Goal: Information Seeking & Learning: Check status

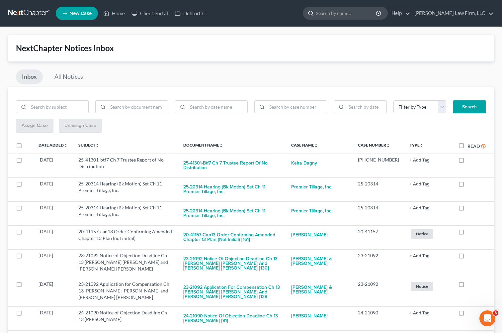
click at [377, 16] on input "search" at bounding box center [346, 13] width 61 height 12
type input "hague"
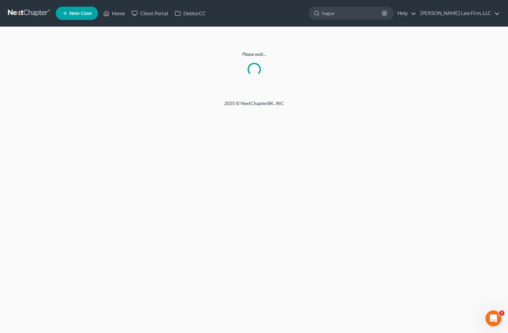
click at [46, 14] on link at bounding box center [29, 13] width 43 height 12
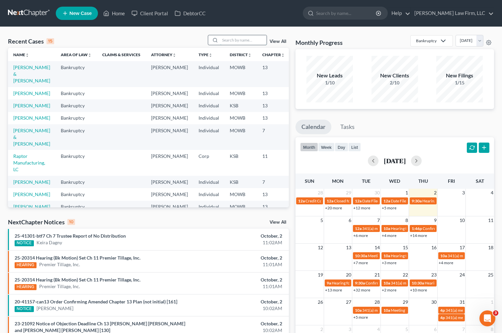
click at [240, 41] on input "search" at bounding box center [243, 40] width 46 height 10
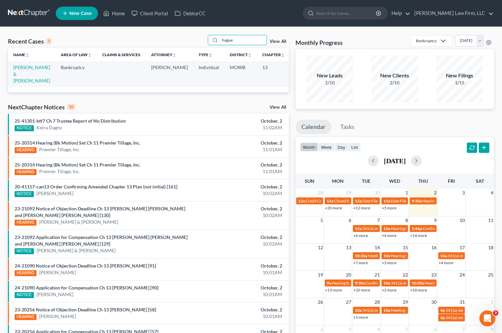
type input "hague"
click at [13, 81] on td "[PERSON_NAME] & [PERSON_NAME]" at bounding box center [31, 74] width 47 height 26
click at [19, 81] on link "[PERSON_NAME] & [PERSON_NAME]" at bounding box center [31, 73] width 37 height 19
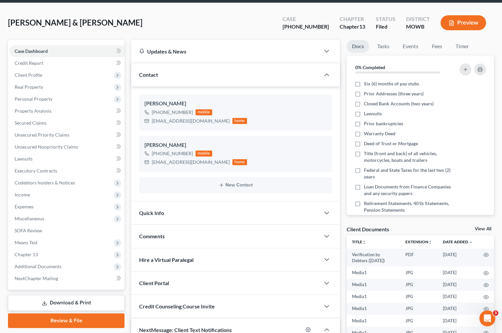
scroll to position [37, 0]
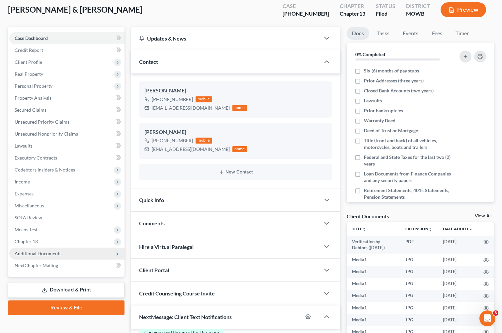
click at [51, 248] on span "Additional Documents" at bounding box center [66, 253] width 115 height 12
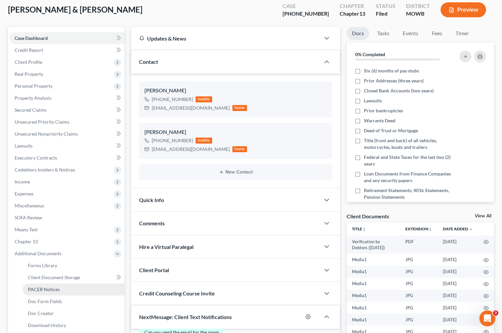
click at [47, 290] on span "PACER Notices" at bounding box center [44, 289] width 32 height 6
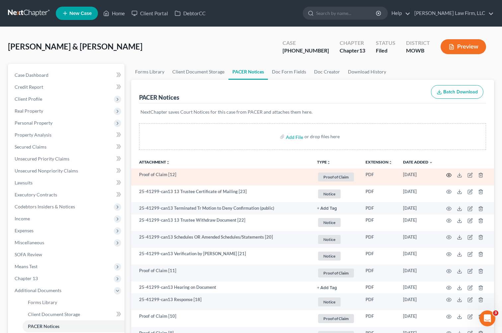
click at [448, 174] on icon "button" at bounding box center [448, 174] width 5 height 5
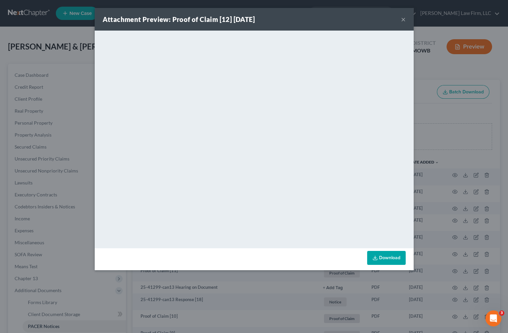
click at [473, 103] on div "Attachment Preview: Proof of Claim [12] 10/01/2025 × <object ng-attr-data='http…" at bounding box center [254, 166] width 508 height 333
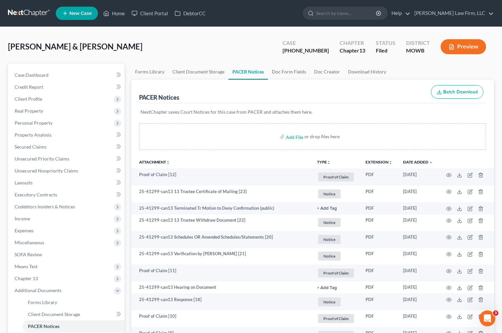
click at [30, 11] on link at bounding box center [29, 13] width 43 height 12
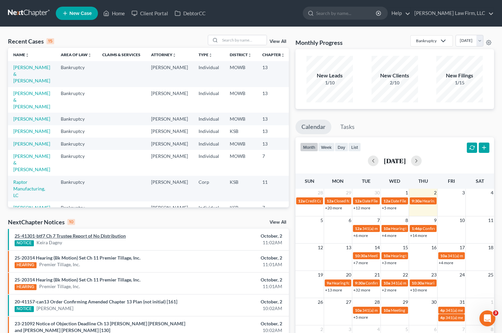
click at [102, 238] on link "25-41301-btf7 Ch 7 Trustee Report of No Distribution" at bounding box center [70, 236] width 111 height 6
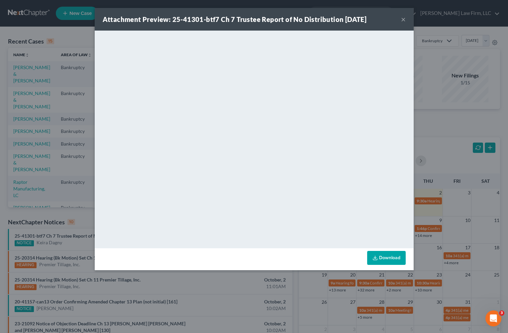
click at [285, 283] on div "Attachment Preview: 25-41301-btf7 Ch 7 Trustee Report of No Distribution [DATE]…" at bounding box center [254, 166] width 508 height 333
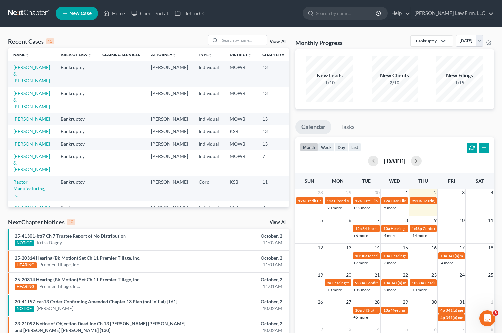
click at [278, 218] on div "NextChapter Notices 10 View All" at bounding box center [148, 223] width 281 height 11
click at [279, 223] on link "View All" at bounding box center [278, 222] width 17 height 5
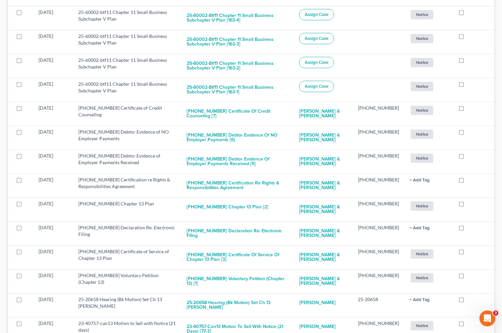
scroll to position [1218, 0]
